Goal: Information Seeking & Learning: Check status

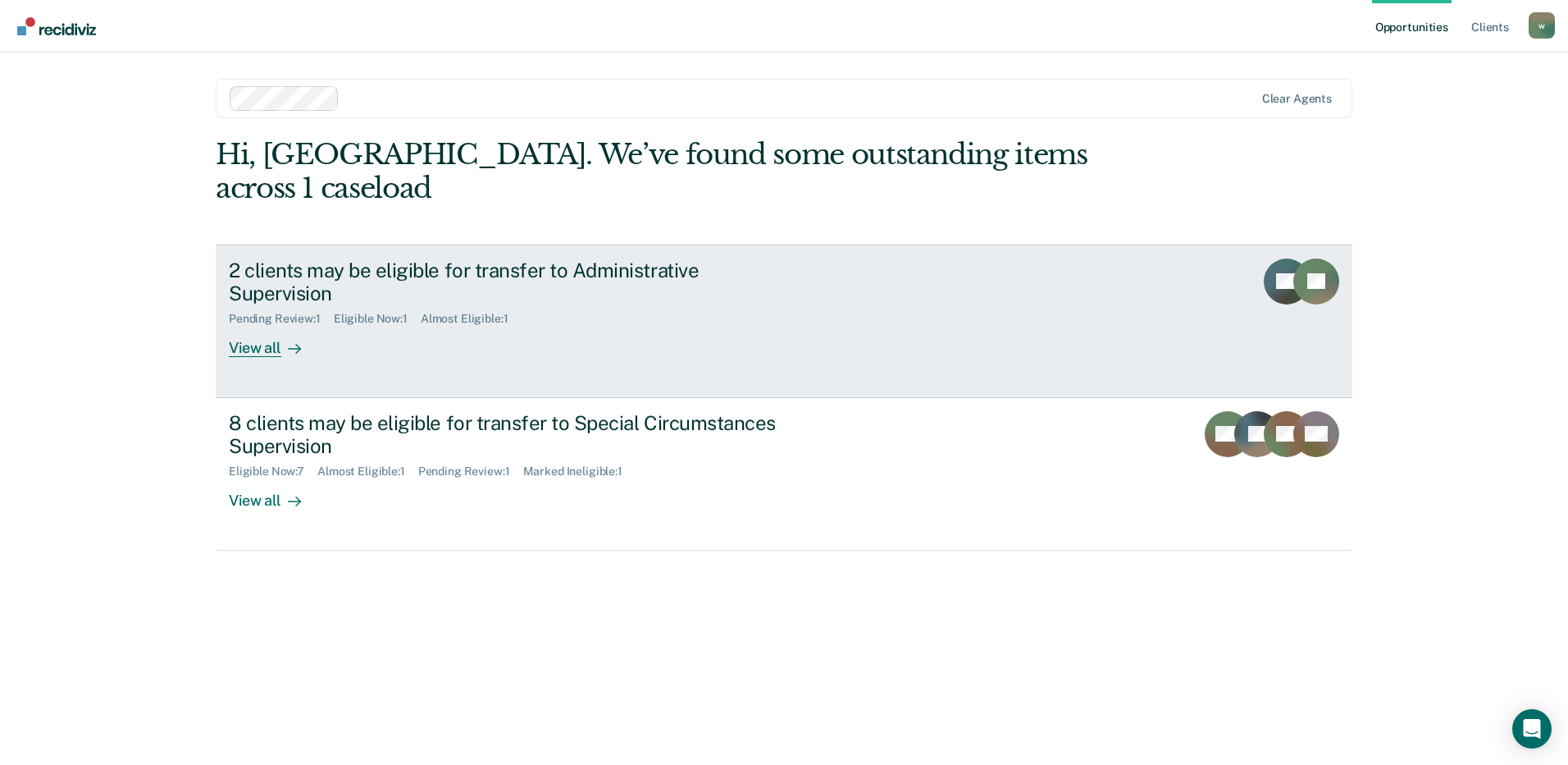
click at [644, 280] on div "2 clients may be eligible for transfer to Administrative Supervision Pending Re…" at bounding box center [536, 308] width 615 height 99
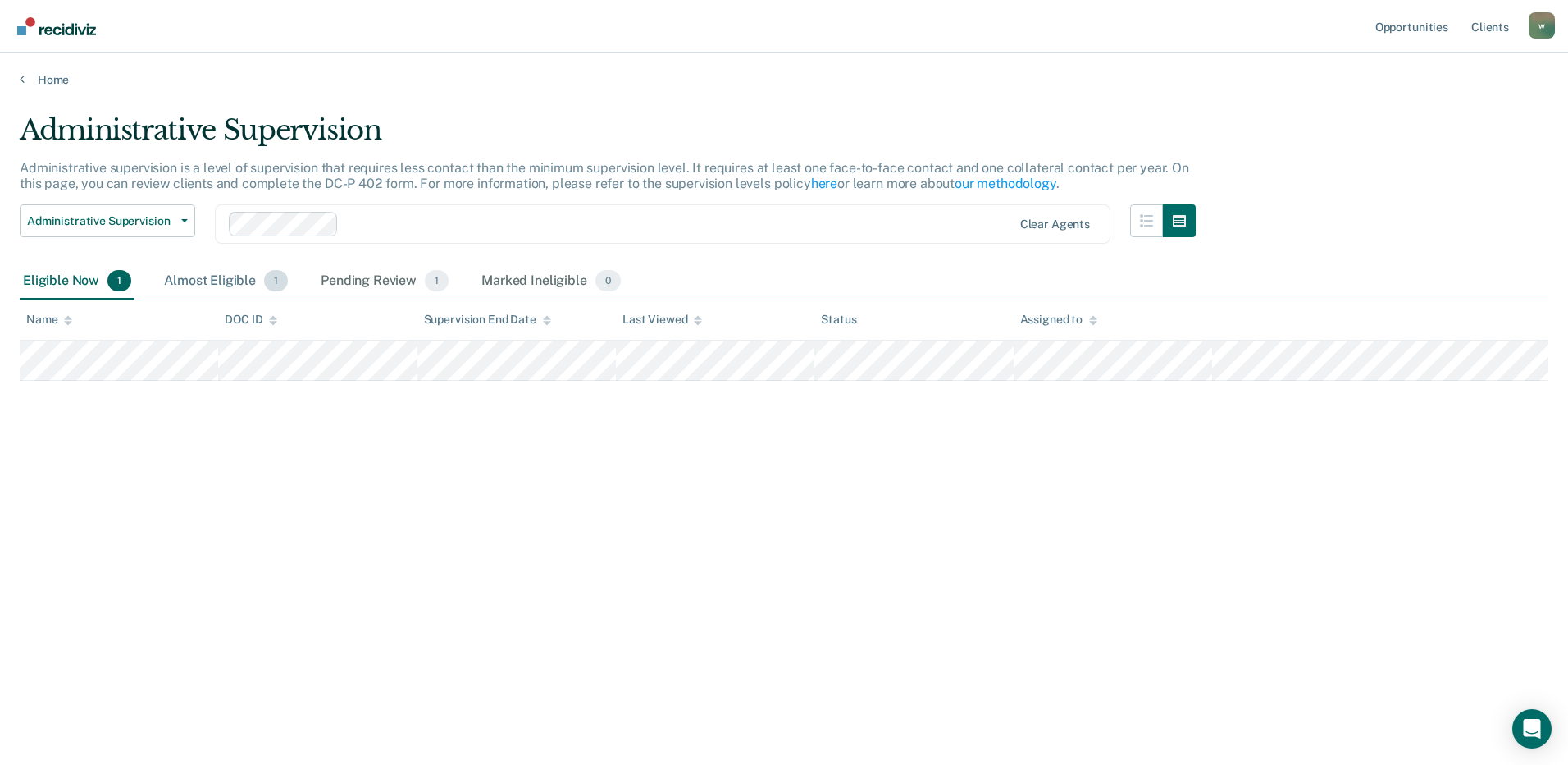
click at [226, 273] on div "Almost Eligible 1" at bounding box center [226, 281] width 130 height 36
click at [39, 280] on div "Eligible Now 1" at bounding box center [77, 281] width 115 height 36
click at [207, 274] on div "Almost Eligible 1" at bounding box center [226, 281] width 130 height 36
